Goal: Task Accomplishment & Management: Manage account settings

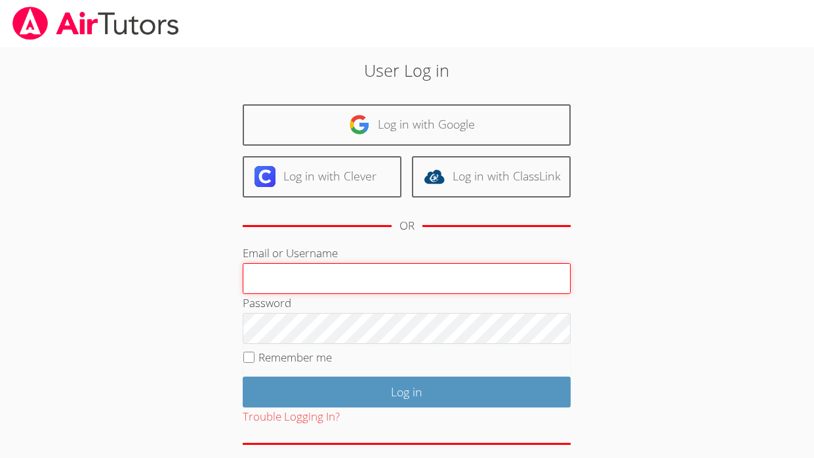
click at [296, 283] on input "Email or Username" at bounding box center [407, 278] width 328 height 31
type input "[PERSON_NAME]"
click at [243, 377] on input "Log in" at bounding box center [407, 392] width 328 height 31
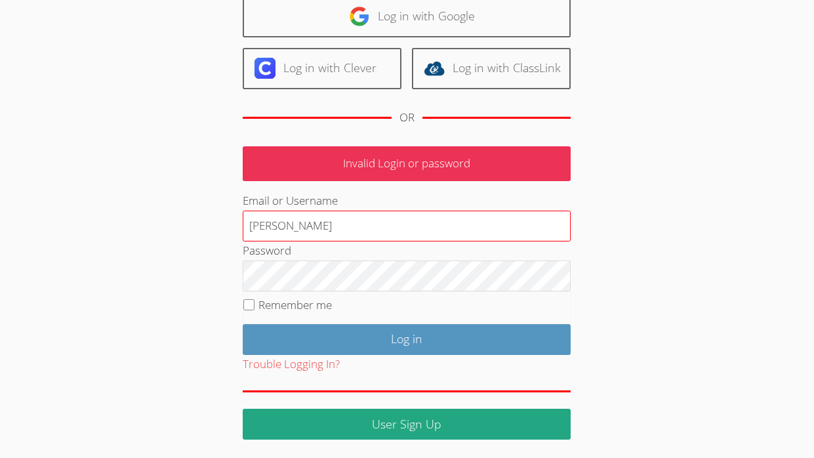
scroll to position [104, 0]
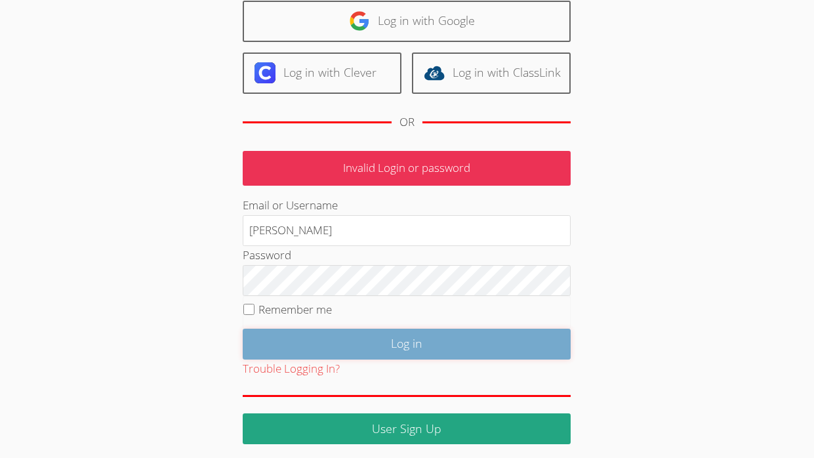
click at [359, 348] on input "Log in" at bounding box center [407, 344] width 328 height 31
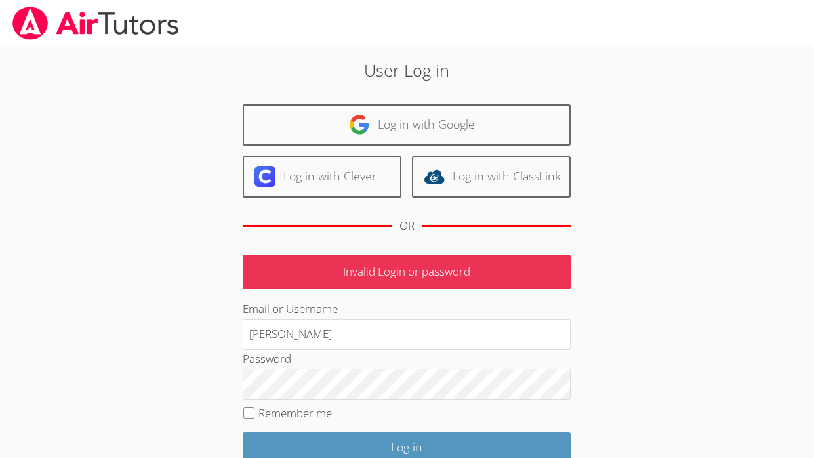
click at [359, 350] on div "Password" at bounding box center [407, 375] width 328 height 50
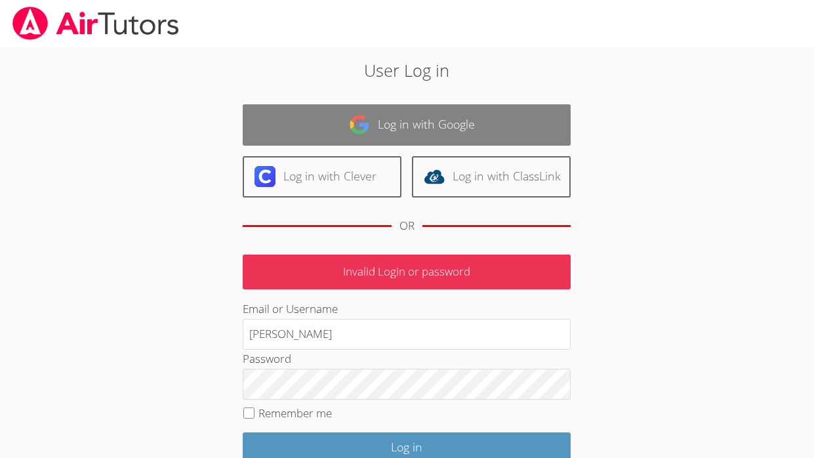
click at [287, 117] on link "Log in with Google" at bounding box center [407, 124] width 328 height 41
